Goal: Information Seeking & Learning: Find specific page/section

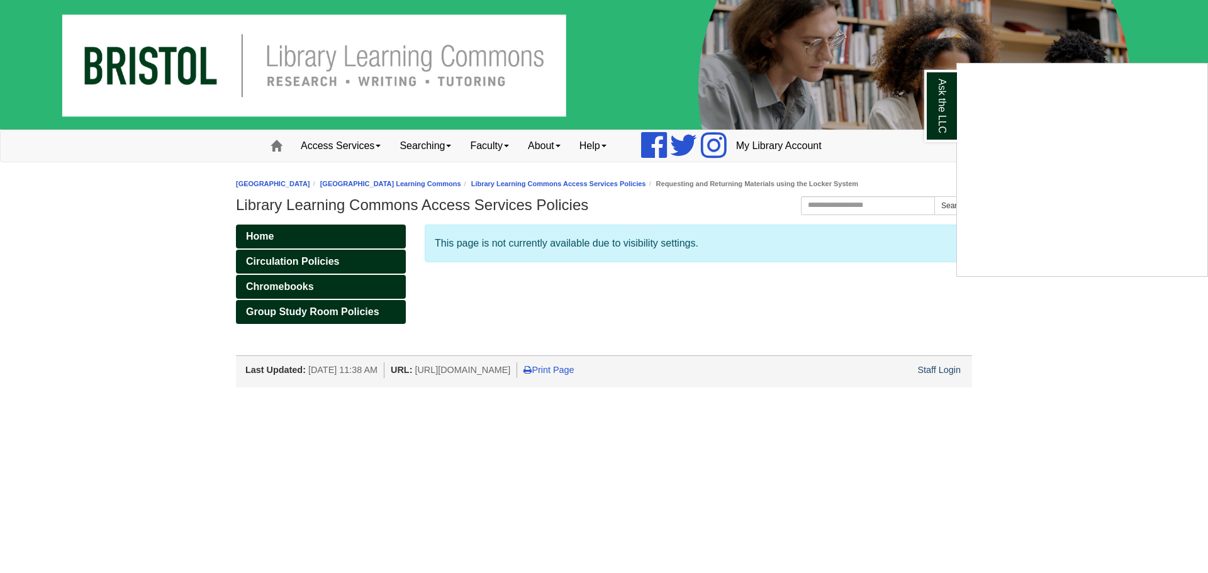
click at [454, 150] on div "Ask the LLC" at bounding box center [604, 286] width 1208 height 573
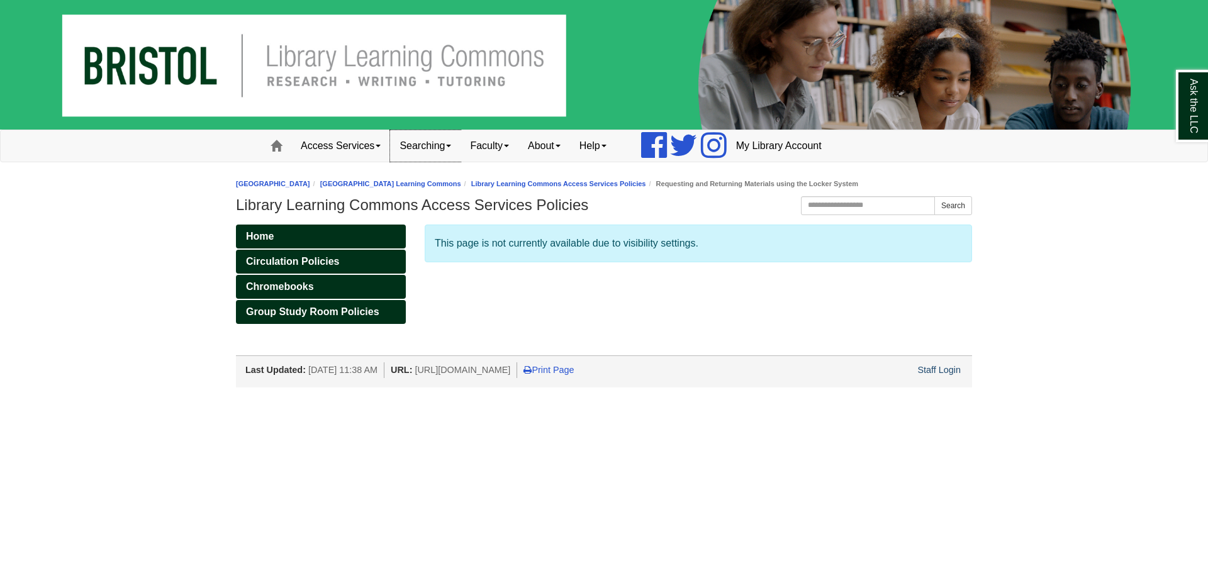
click at [453, 149] on link "Searching" at bounding box center [425, 145] width 70 height 31
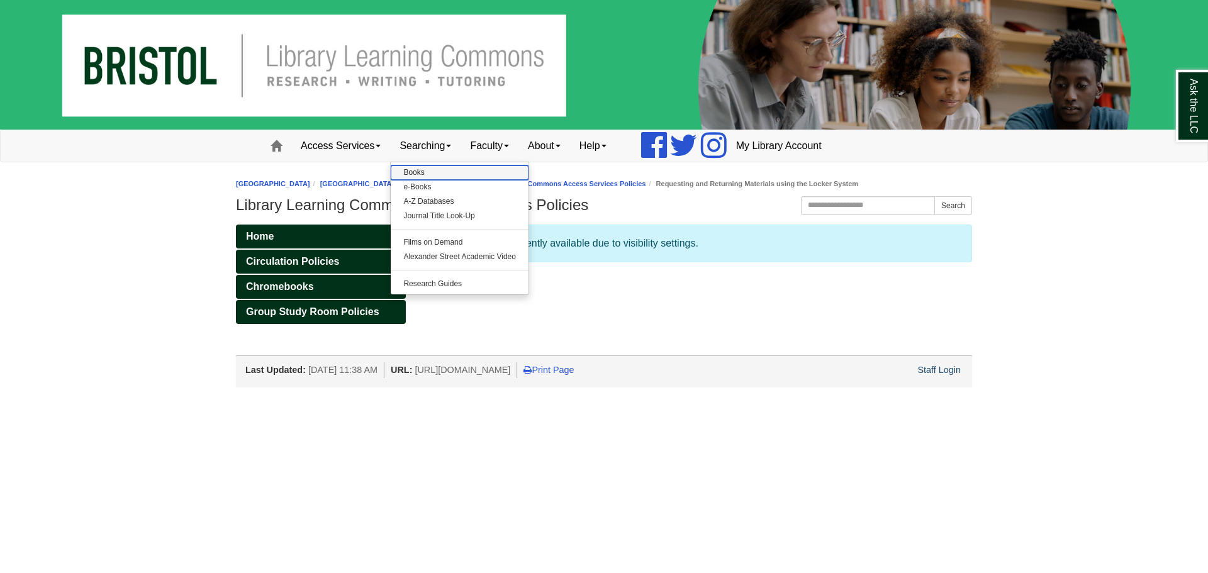
click at [436, 169] on link "Books" at bounding box center [460, 173] width 138 height 14
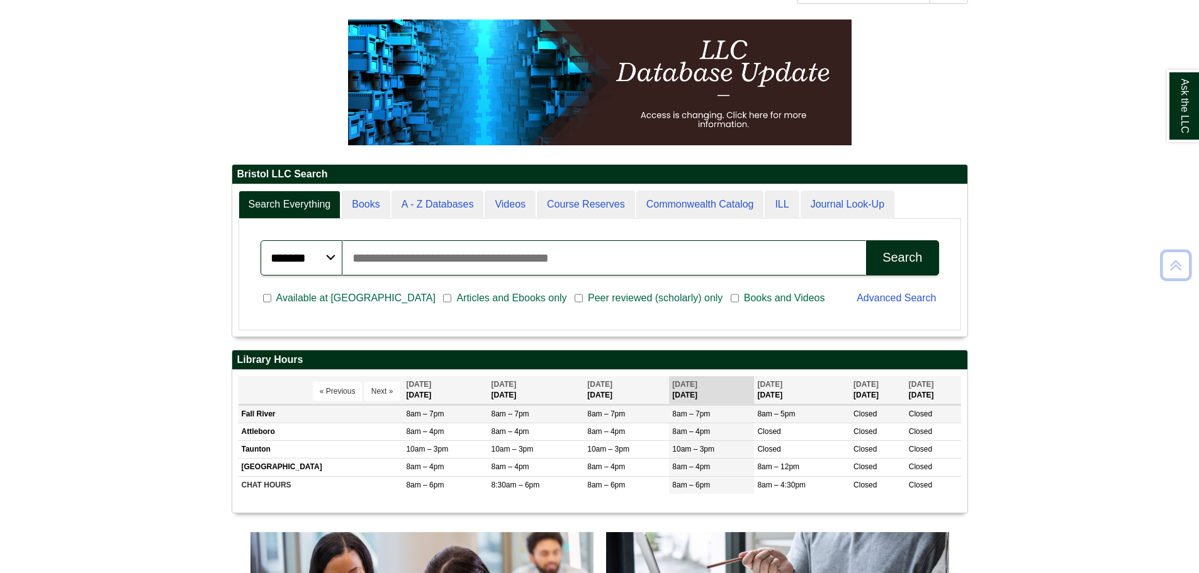
scroll to position [252, 0]
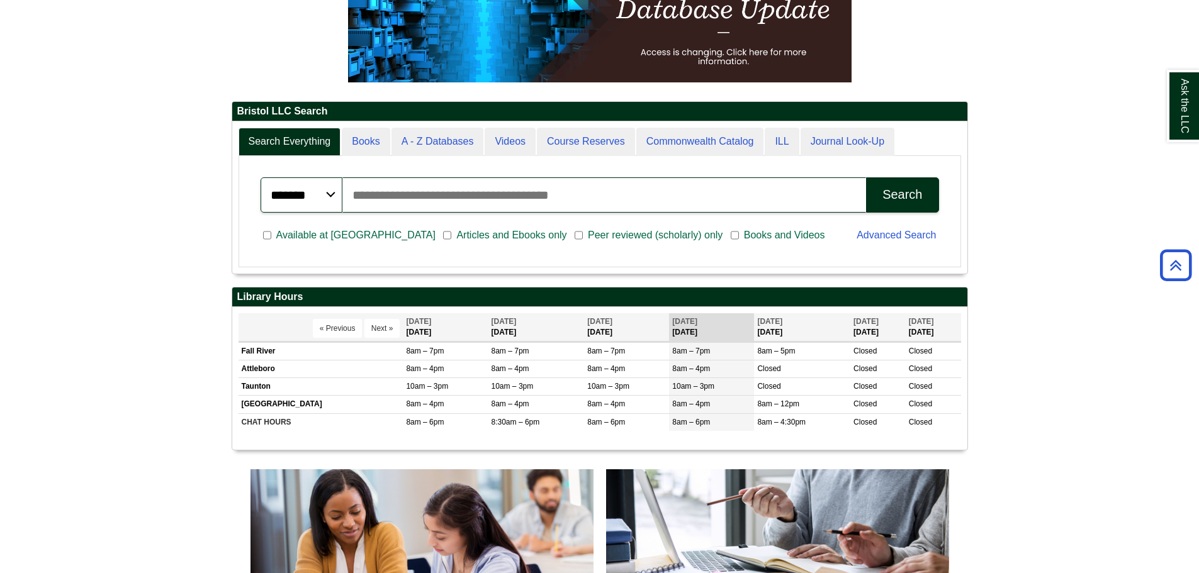
click at [386, 201] on input "Search articles, books, journals & more" at bounding box center [604, 194] width 524 height 35
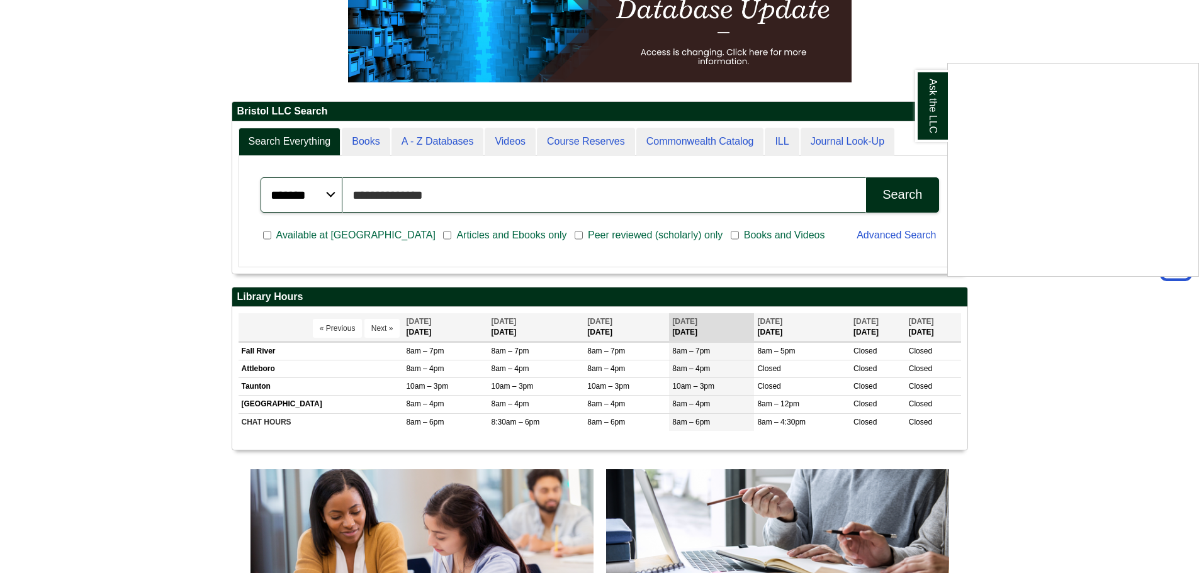
type input "**********"
click at [866, 177] on button "Search" at bounding box center [902, 194] width 72 height 35
click at [886, 193] on div "Ask the LLC" at bounding box center [599, 286] width 1199 height 573
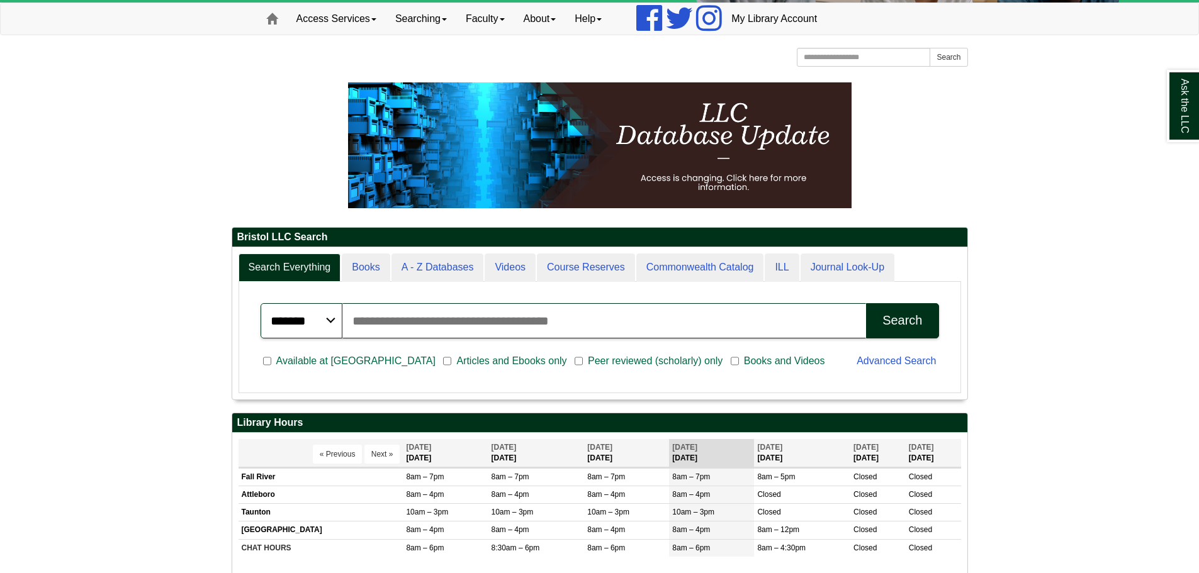
scroll to position [152, 735]
